Goal: Task Accomplishment & Management: Manage account settings

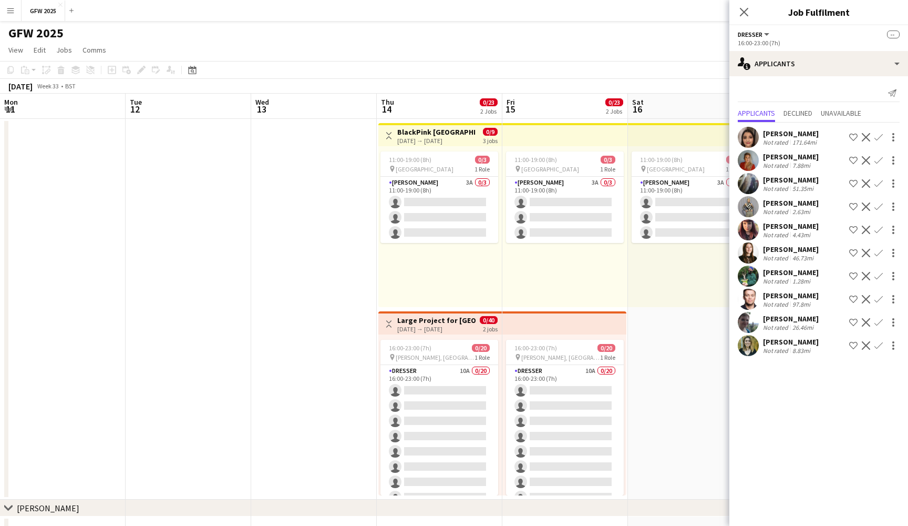
scroll to position [0, 282]
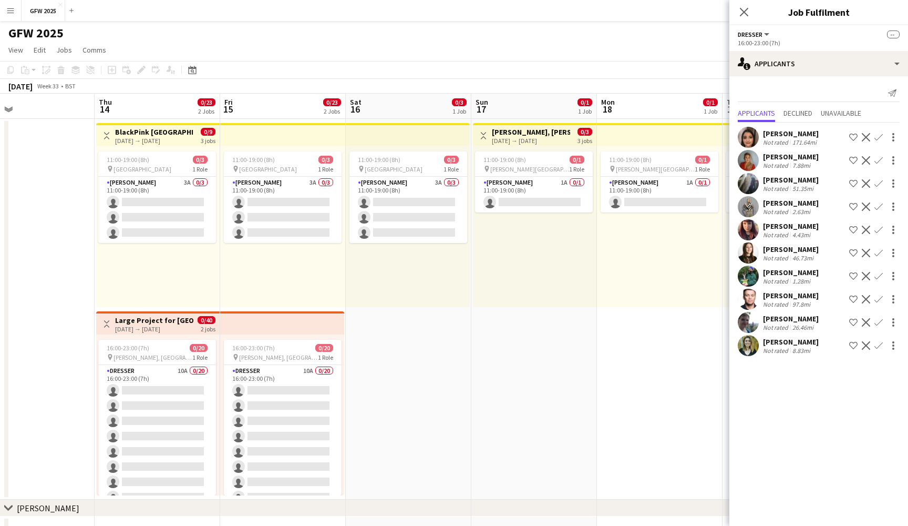
click at [437, 53] on app-page-menu "View Day view expanded Day view collapsed Month view Date picker Jump to [DATE]…" at bounding box center [454, 51] width 908 height 20
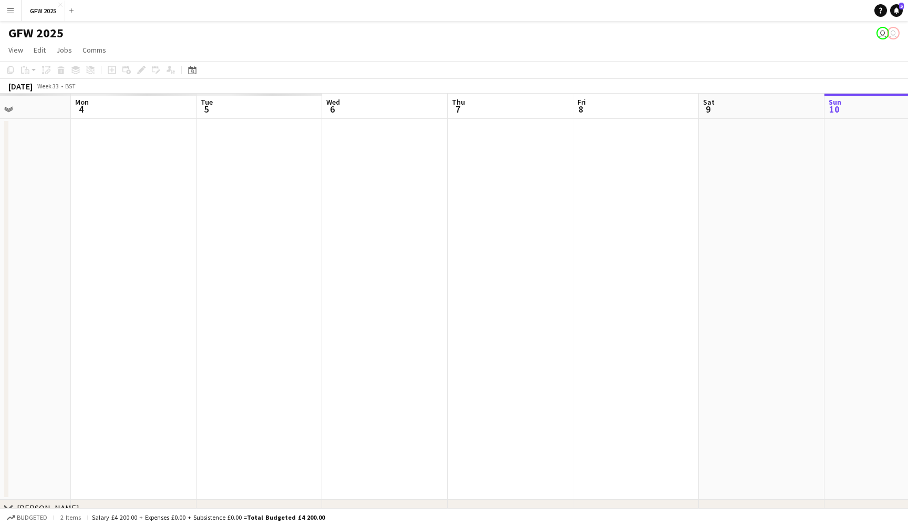
scroll to position [0, 280]
click at [357, 188] on app-date-cell at bounding box center [411, 309] width 126 height 381
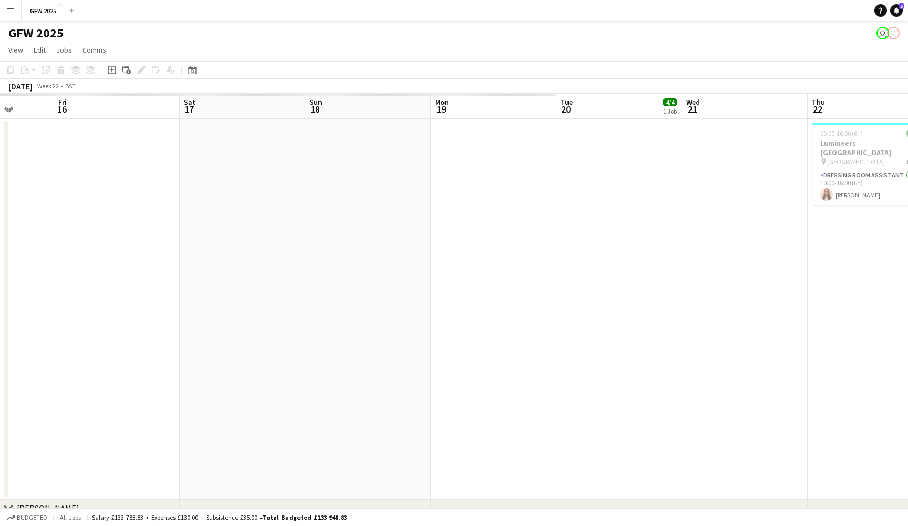
scroll to position [0, 251]
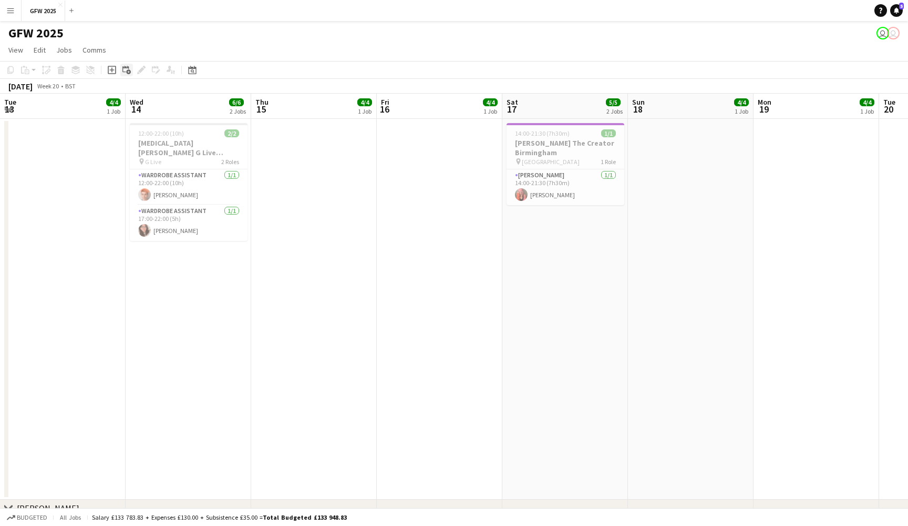
click at [129, 74] on icon at bounding box center [128, 72] width 5 height 5
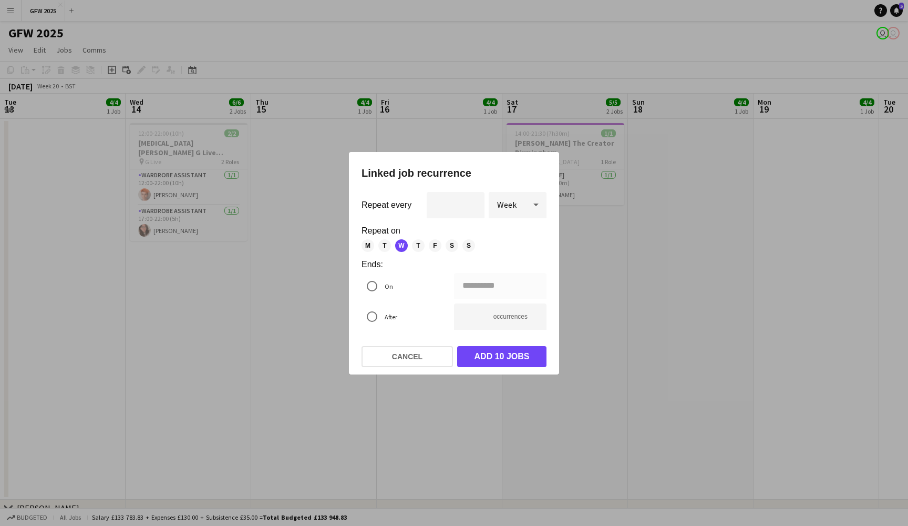
click at [289, 28] on div at bounding box center [454, 263] width 908 height 526
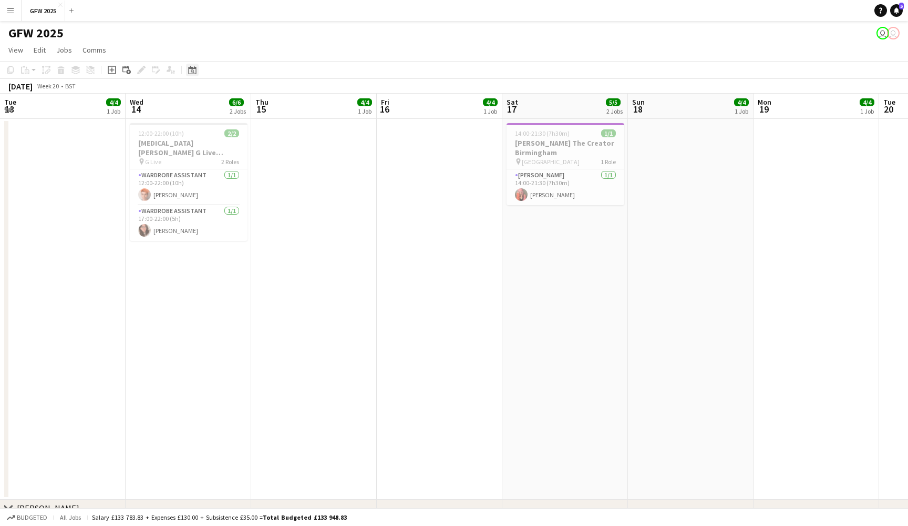
click at [194, 72] on icon "Date picker" at bounding box center [192, 70] width 8 height 8
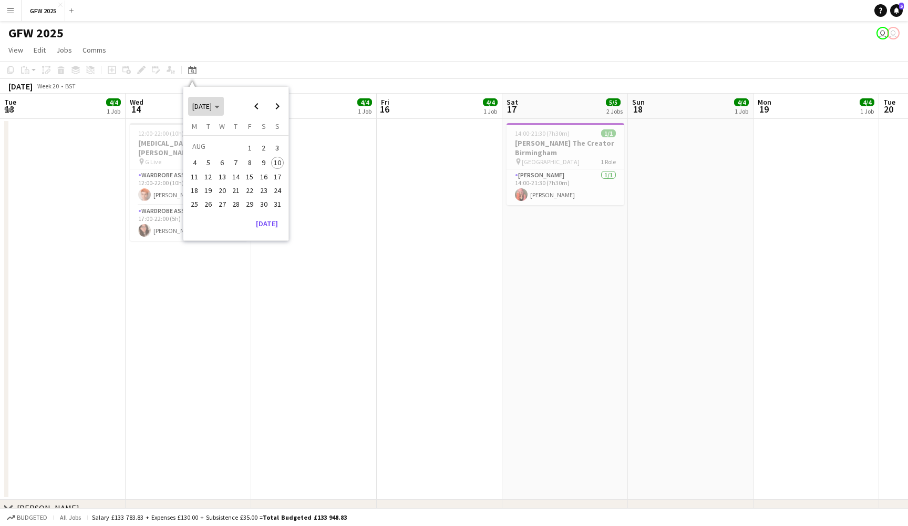
click at [224, 107] on span "Choose month and year" at bounding box center [206, 106] width 36 height 25
click at [254, 108] on span "Previous 24 years" at bounding box center [256, 106] width 21 height 21
click at [271, 223] on button "[DATE]" at bounding box center [267, 221] width 30 height 17
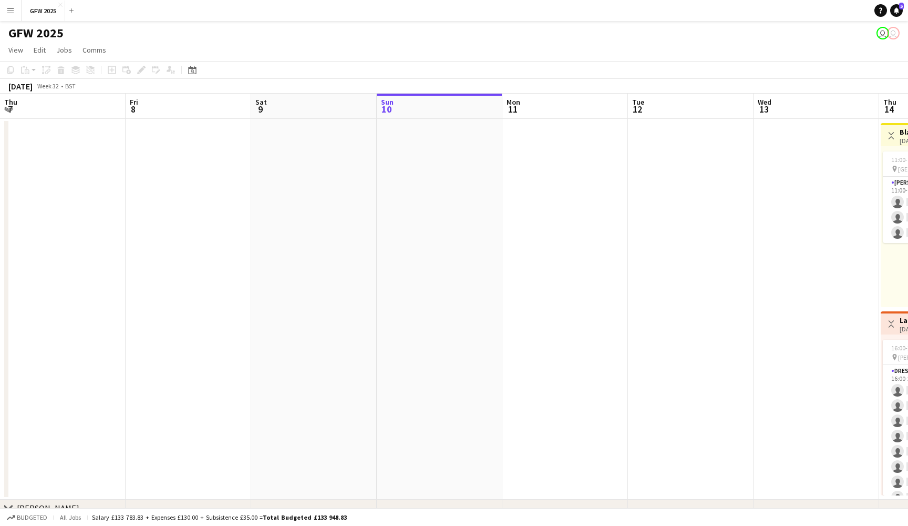
scroll to position [0, 361]
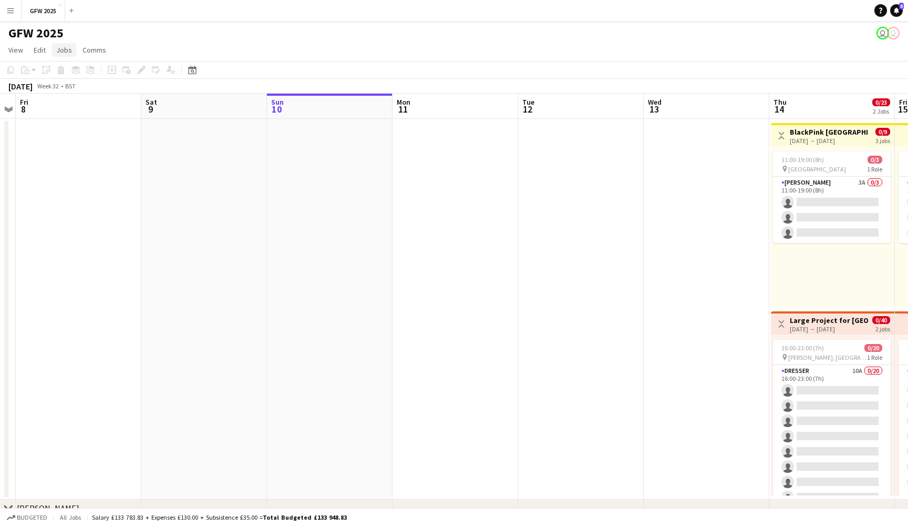
click at [69, 51] on span "Jobs" at bounding box center [64, 49] width 16 height 9
click at [35, 66] on div "Copy Paste Paste Command V Paste with crew Command Shift V Paste linked Job [GE…" at bounding box center [50, 70] width 93 height 13
click at [101, 272] on app-date-cell at bounding box center [79, 309] width 126 height 381
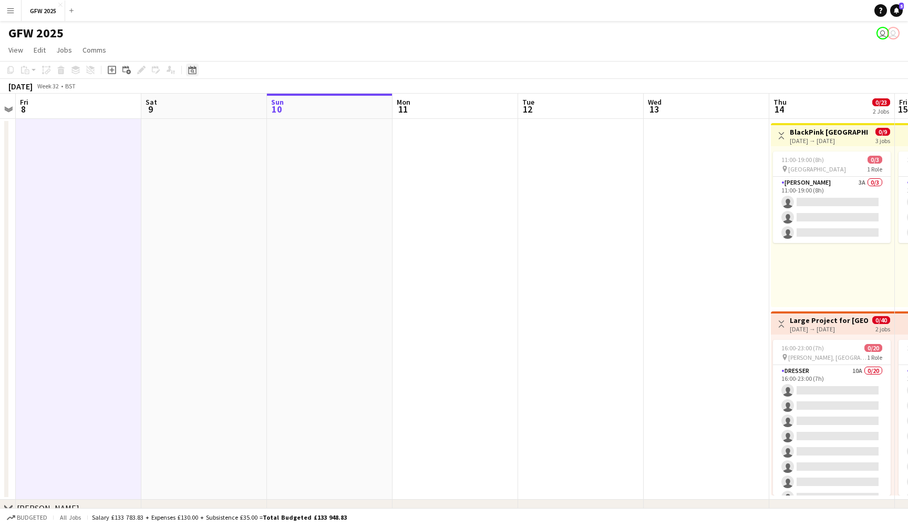
click at [192, 72] on icon at bounding box center [193, 71] width 4 height 4
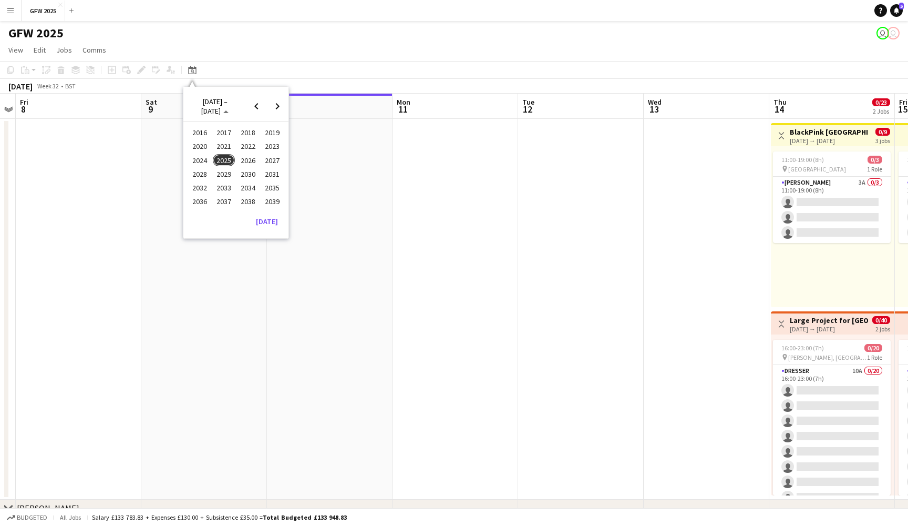
click at [231, 159] on span "2025" at bounding box center [224, 160] width 22 height 13
click at [206, 146] on span "JAN" at bounding box center [200, 146] width 22 height 13
click at [223, 158] on span "1" at bounding box center [222, 160] width 13 height 13
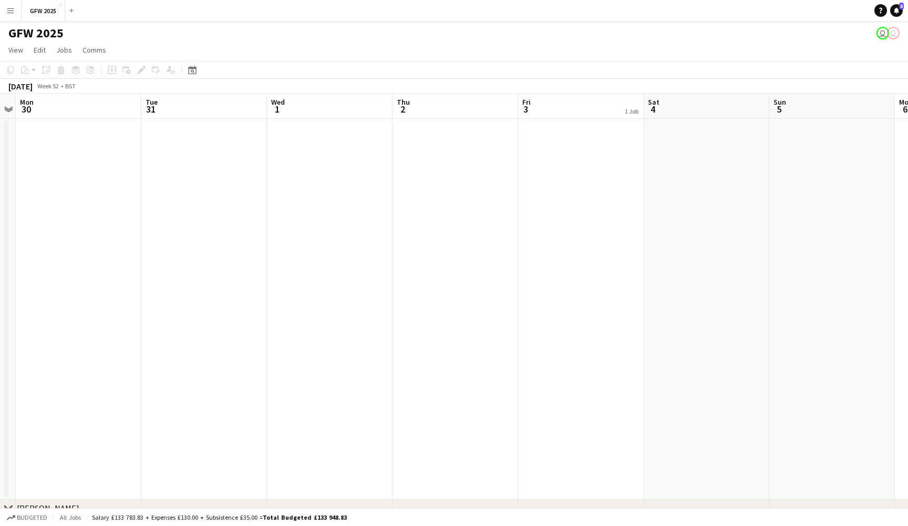
click at [334, 182] on app-date-cell at bounding box center [330, 309] width 126 height 381
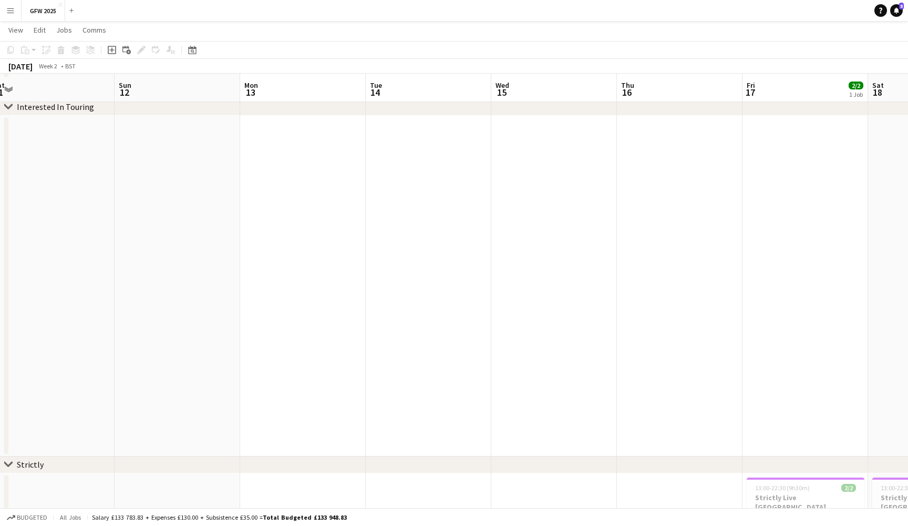
scroll to position [3835, 0]
click at [334, 182] on app-date-cell at bounding box center [303, 282] width 126 height 341
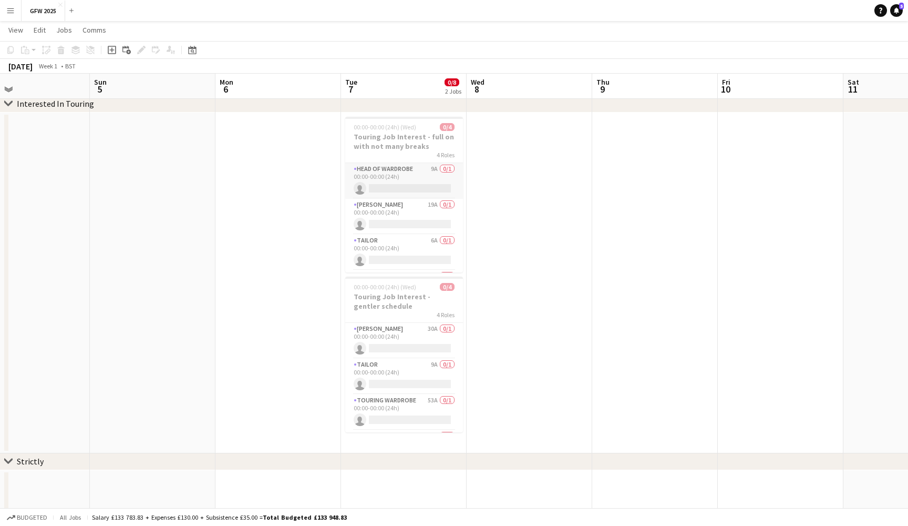
scroll to position [0, 278]
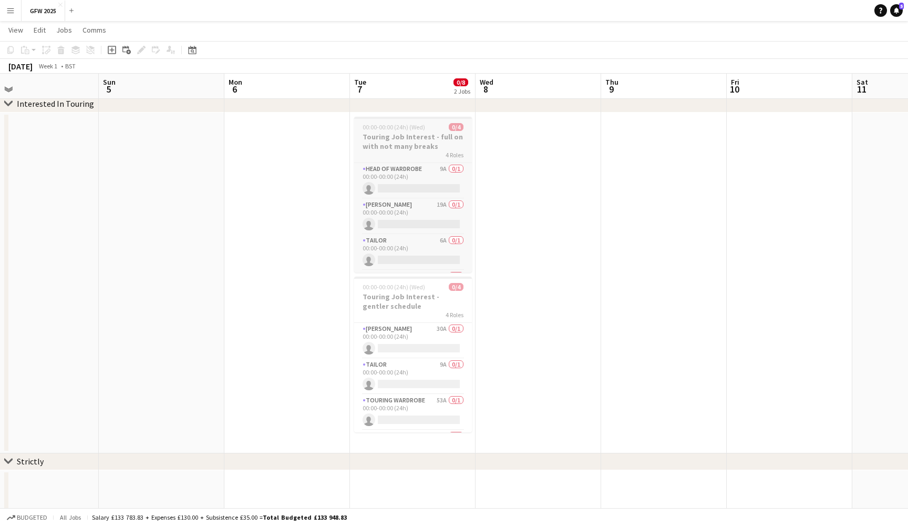
click at [414, 136] on h3 "Touring Job Interest - full on with not many breaks" at bounding box center [413, 141] width 118 height 19
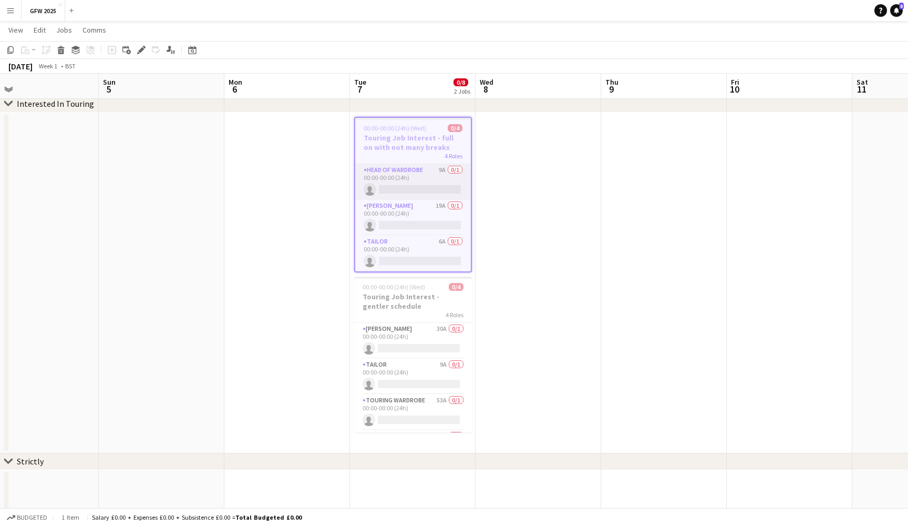
click at [416, 183] on app-card-role "Head Of Wardrobe 9A 0/1 00:00-00:00 (24h) single-neutral-actions" at bounding box center [413, 182] width 116 height 36
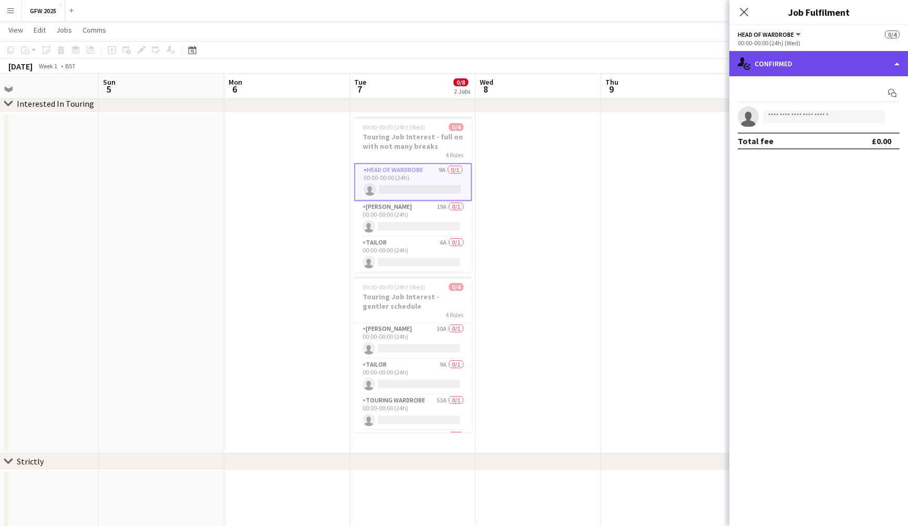
click at [841, 68] on div "single-neutral-actions-check-2 Confirmed" at bounding box center [819, 63] width 179 height 25
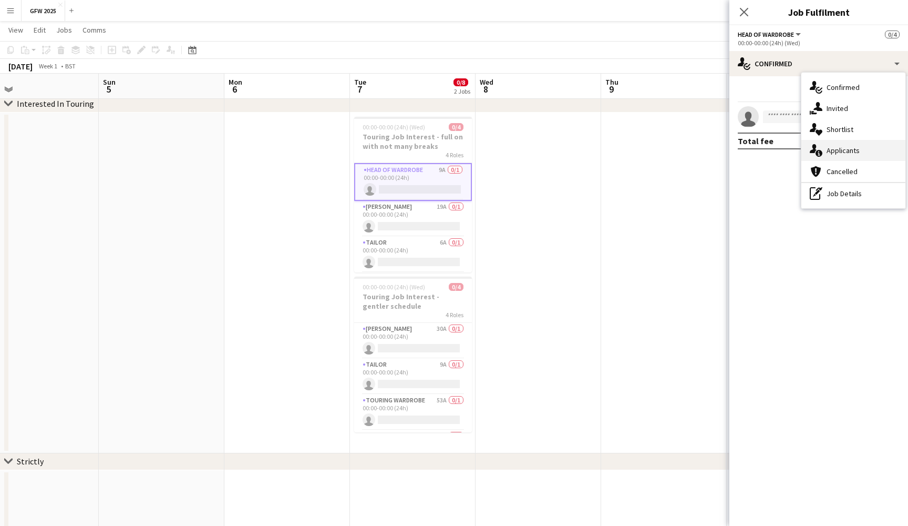
click at [856, 146] on div "single-neutral-actions-information Applicants" at bounding box center [854, 150] width 104 height 21
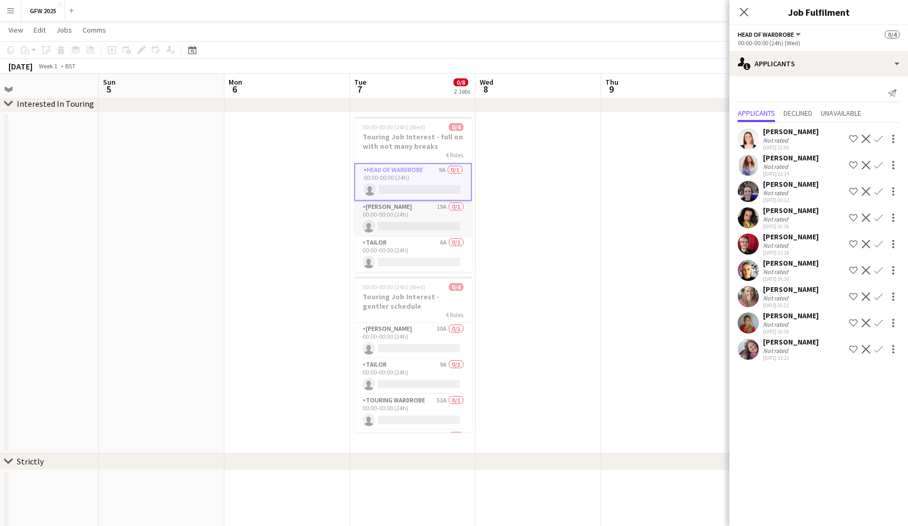
click at [434, 214] on app-card-role "[PERSON_NAME] 19A 0/1 00:00-00:00 (24h) single-neutral-actions" at bounding box center [413, 219] width 118 height 36
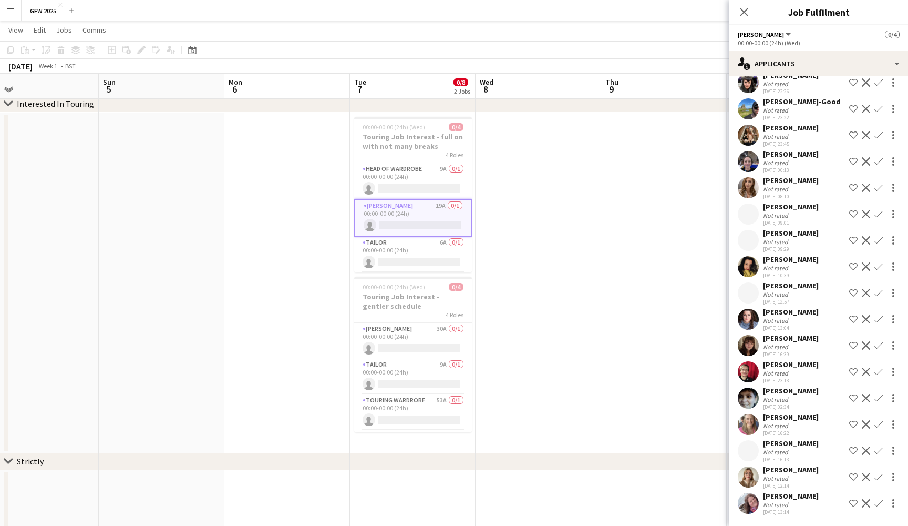
scroll to position [109, 0]
click at [415, 258] on app-card-role "Tailor 6A 0/1 00:00-00:00 (24h) single-neutral-actions" at bounding box center [413, 255] width 118 height 36
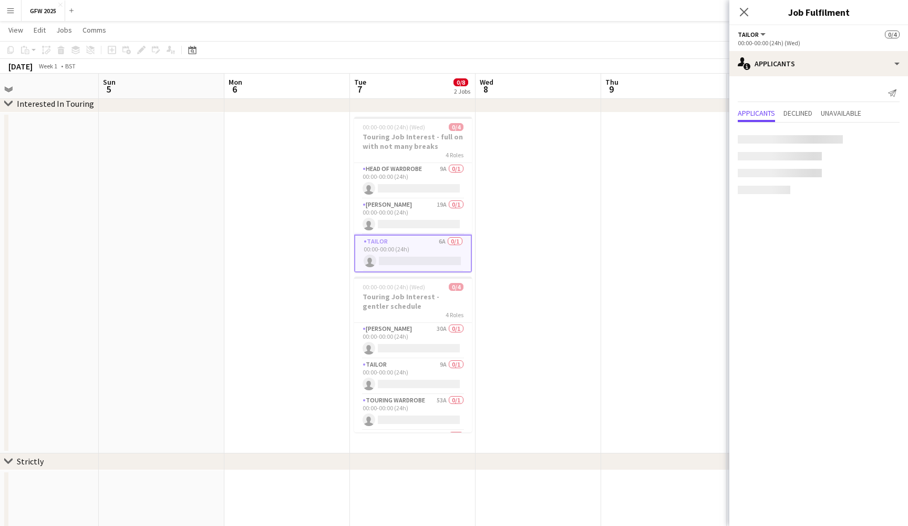
scroll to position [0, 0]
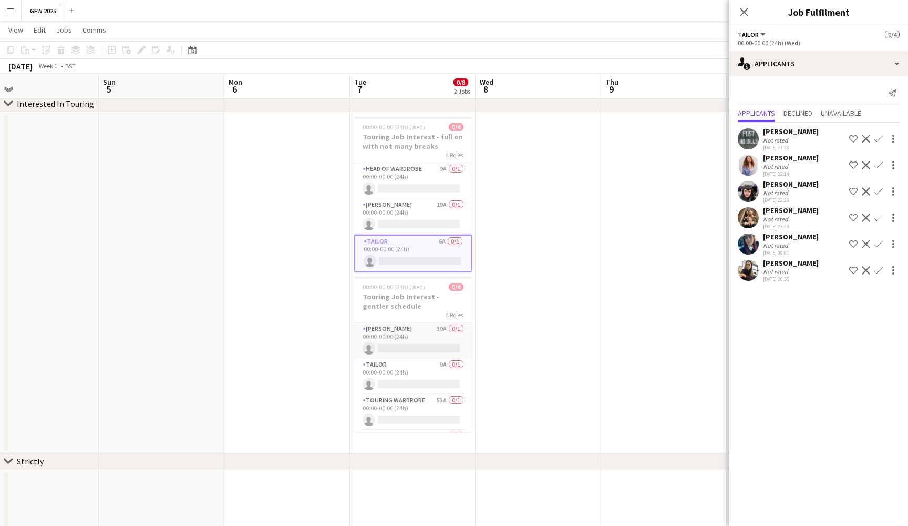
click at [424, 346] on app-card-role "[PERSON_NAME] 30A 0/1 00:00-00:00 (24h) single-neutral-actions" at bounding box center [413, 341] width 118 height 36
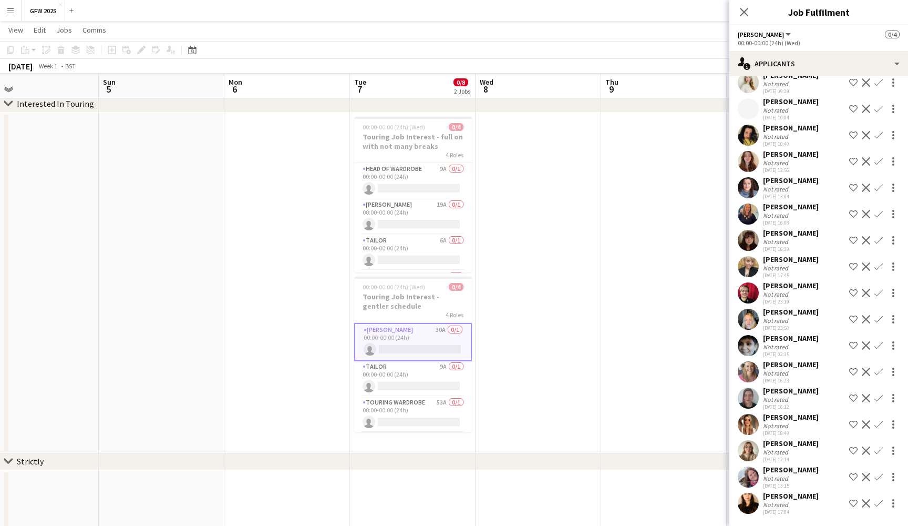
scroll to position [398, 0]
click at [408, 377] on app-card-role "Tailor 9A 0/1 00:00-00:00 (24h) single-neutral-actions" at bounding box center [413, 379] width 118 height 36
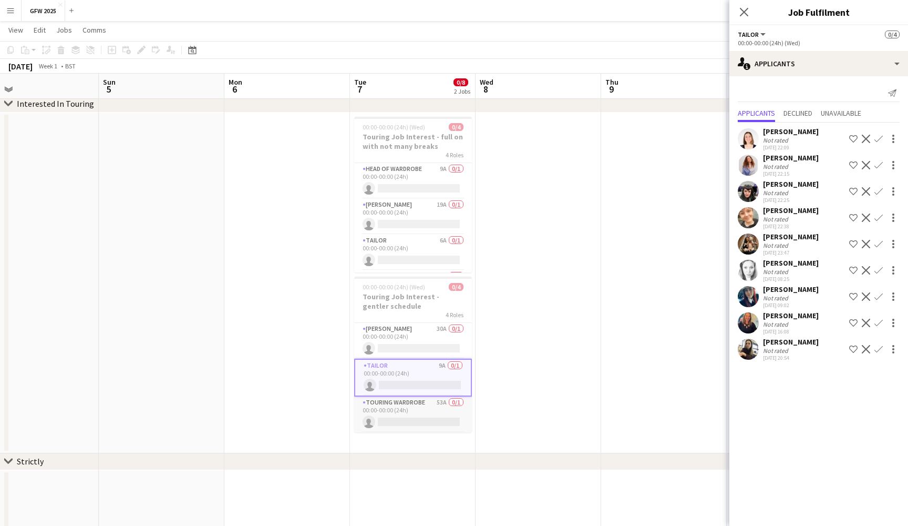
click at [424, 407] on app-card-role "Touring Wardrobe 53A 0/1 00:00-00:00 (24h) single-neutral-actions" at bounding box center [413, 414] width 118 height 36
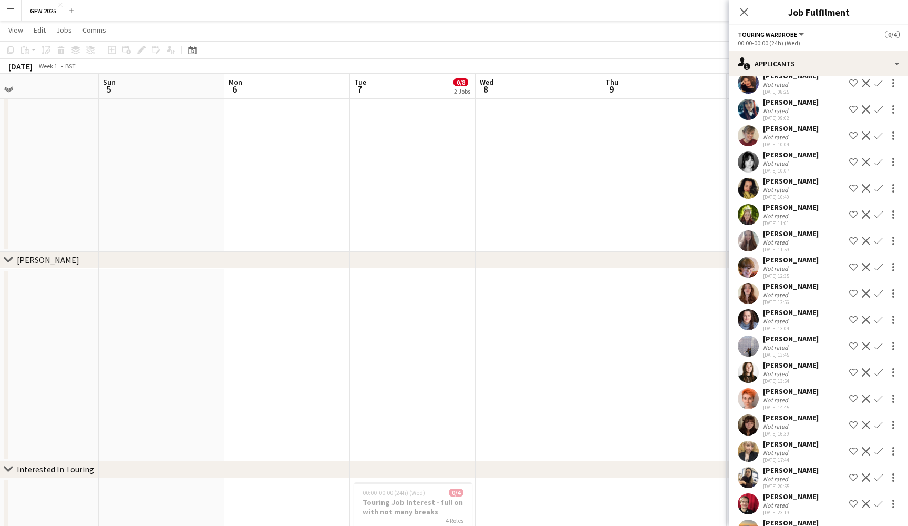
scroll to position [531, 0]
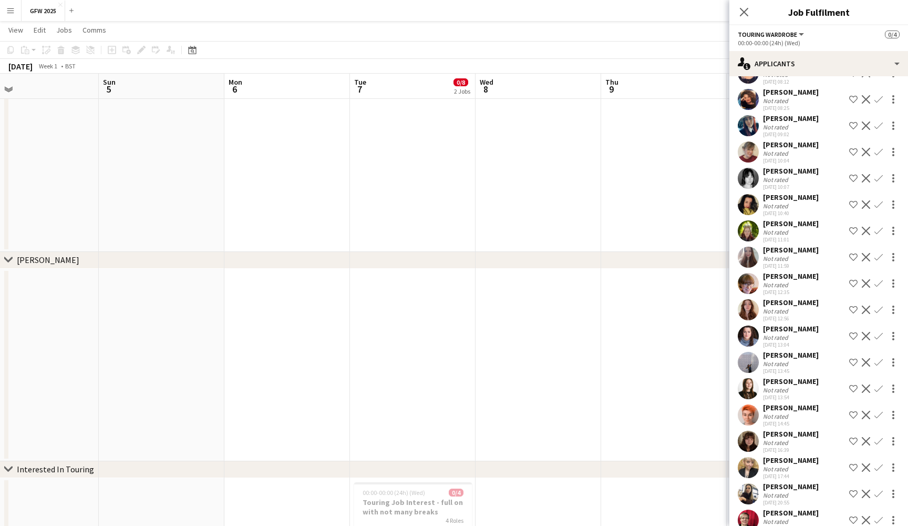
click at [790, 333] on div "Not rated" at bounding box center [791, 337] width 56 height 8
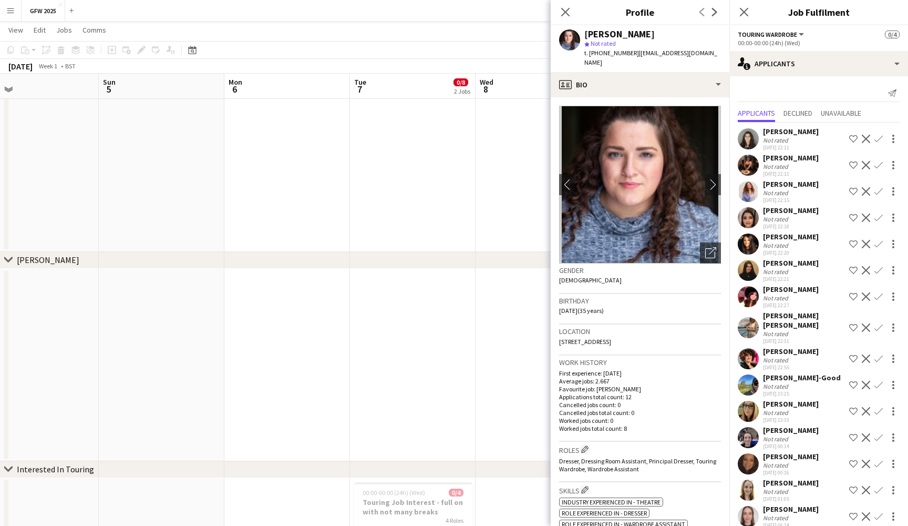
scroll to position [0, 0]
click at [765, 160] on div "[PERSON_NAME]" at bounding box center [791, 157] width 56 height 9
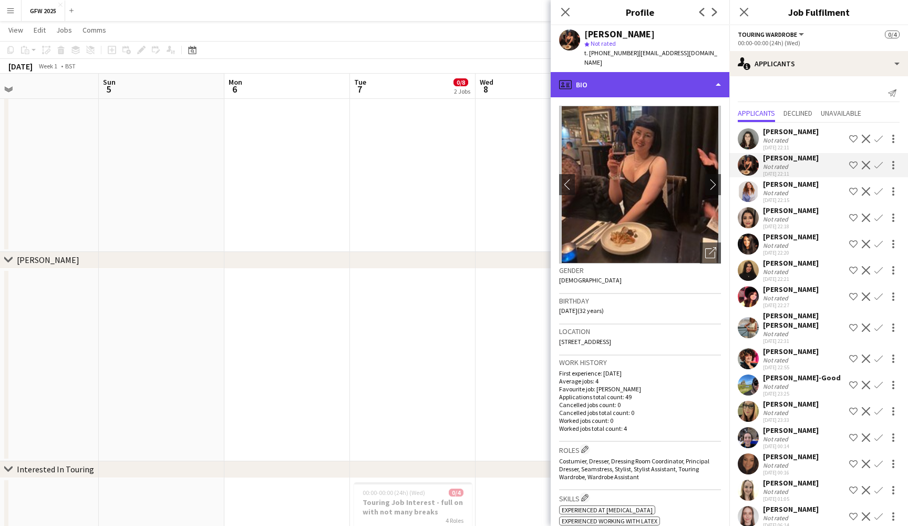
click at [696, 82] on div "profile Bio" at bounding box center [640, 84] width 179 height 25
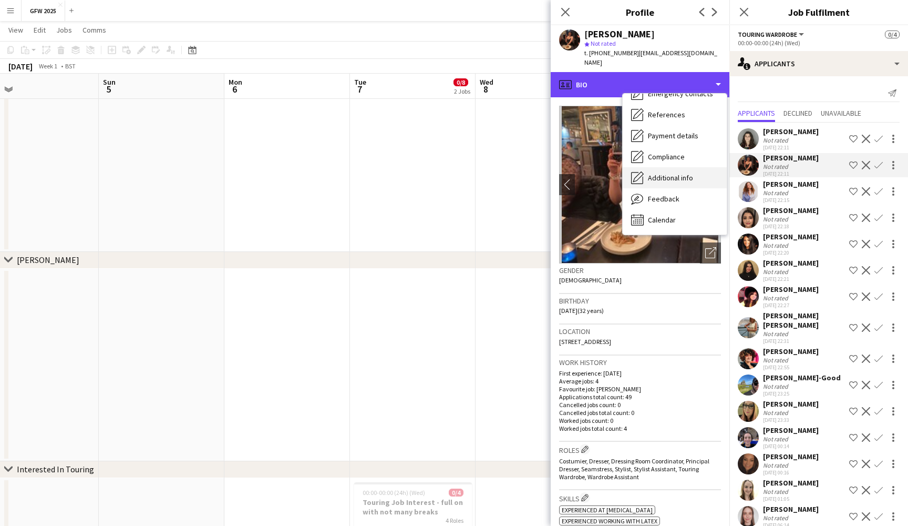
scroll to position [120, 0]
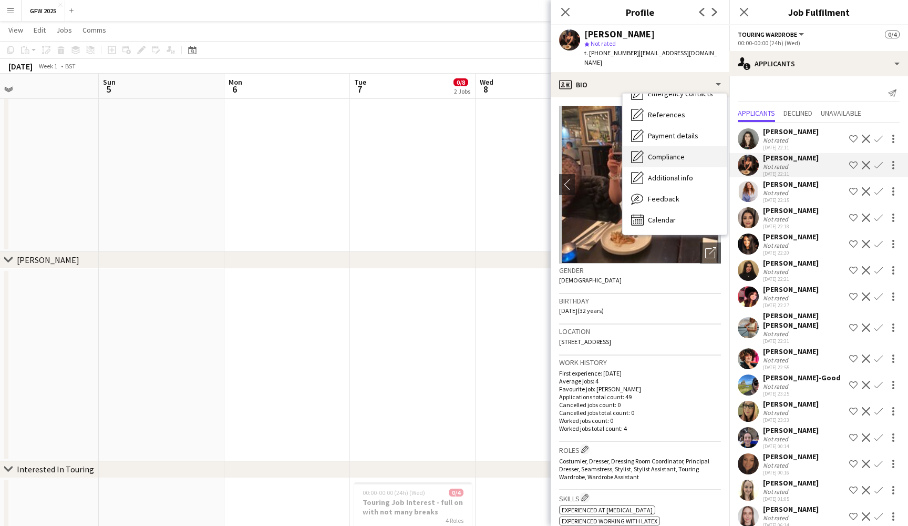
click at [686, 149] on div "Compliance Compliance" at bounding box center [675, 156] width 104 height 21
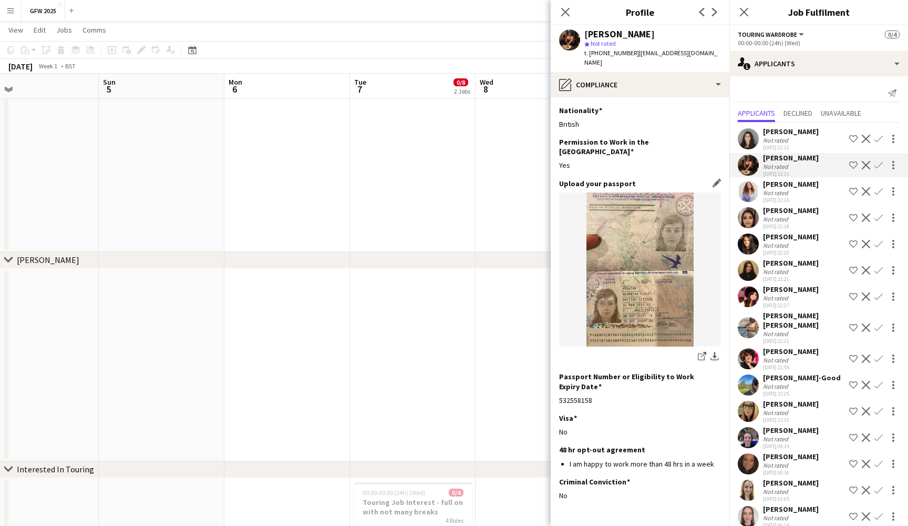
click at [667, 235] on img at bounding box center [640, 269] width 162 height 154
click at [704, 352] on icon at bounding box center [703, 354] width 5 height 5
click at [567, 36] on app-user-avatar at bounding box center [569, 39] width 21 height 21
click at [565, 11] on icon at bounding box center [565, 12] width 10 height 10
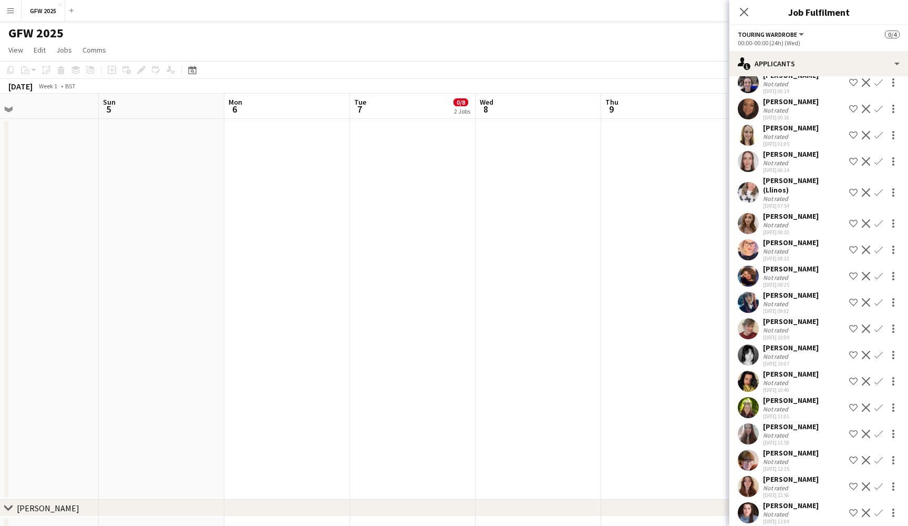
scroll to position [357, 0]
